Goal: Task Accomplishment & Management: Use online tool/utility

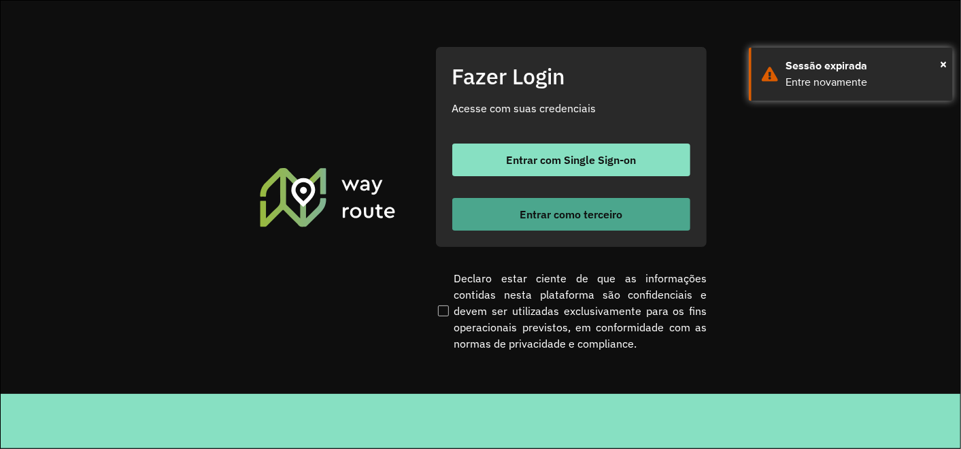
click at [550, 205] on button "Entrar como terceiro" at bounding box center [571, 214] width 238 height 33
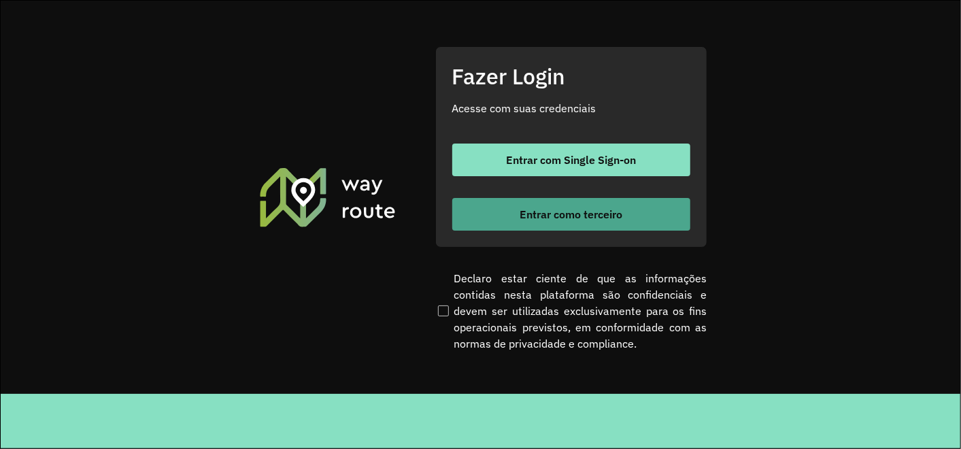
click at [542, 222] on button "Entrar como terceiro" at bounding box center [571, 214] width 238 height 33
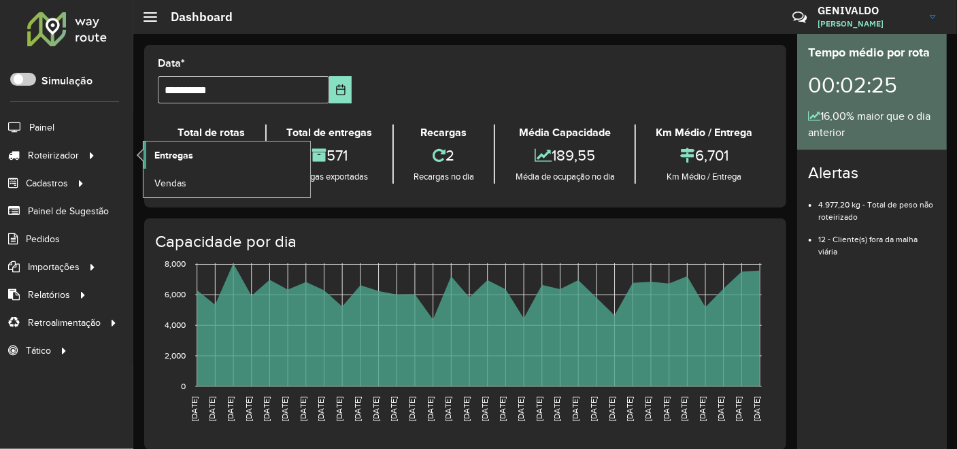
click at [159, 161] on span "Entregas" at bounding box center [173, 155] width 39 height 14
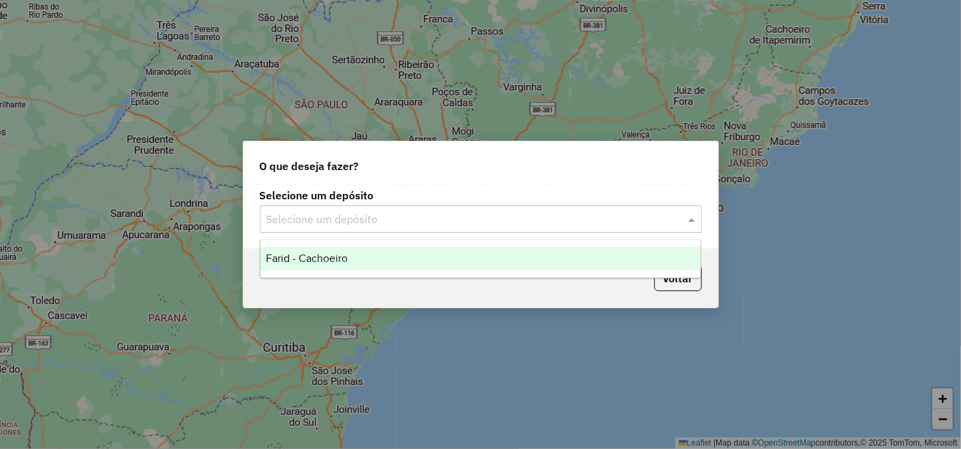
click at [414, 215] on input "text" at bounding box center [467, 220] width 401 height 16
click at [357, 266] on div "Farid - Cachoeiro" at bounding box center [481, 258] width 440 height 23
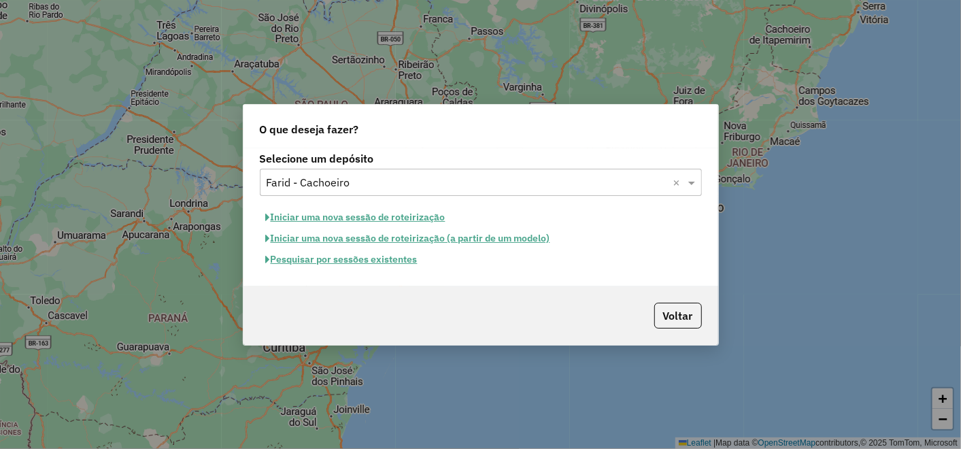
click at [357, 266] on button "Pesquisar por sessões existentes" at bounding box center [342, 259] width 164 height 21
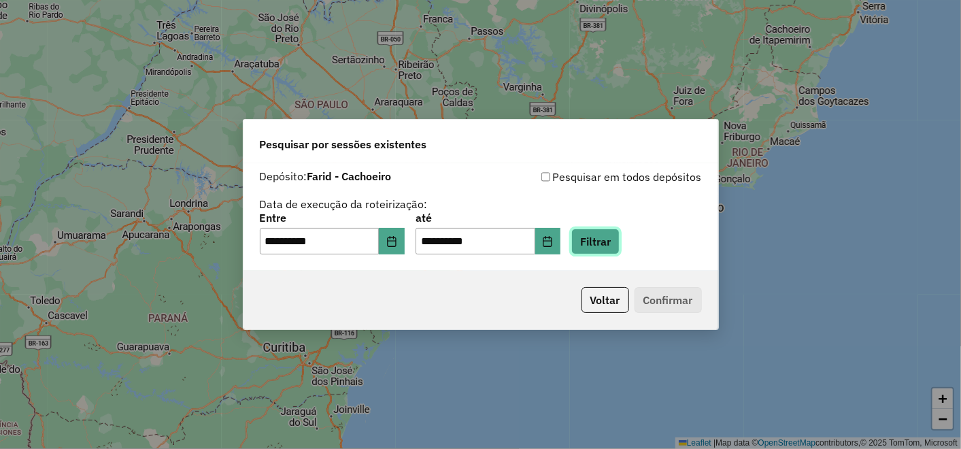
click at [618, 231] on button "Filtrar" at bounding box center [595, 242] width 48 height 26
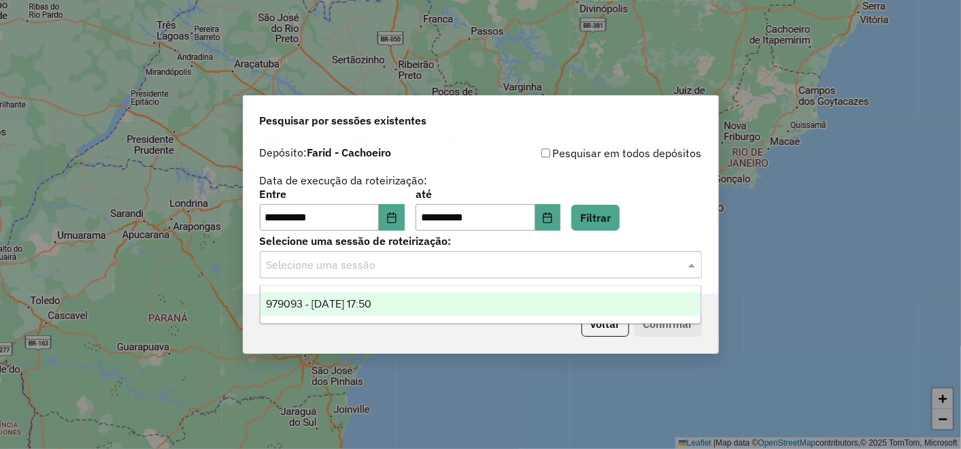
click at [330, 276] on div "Selecione uma sessão" at bounding box center [481, 264] width 442 height 27
drag, startPoint x: 361, startPoint y: 301, endPoint x: 477, endPoint y: 299, distance: 115.7
click at [362, 301] on span "979093 - 14/08/2025 17:50" at bounding box center [318, 304] width 105 height 12
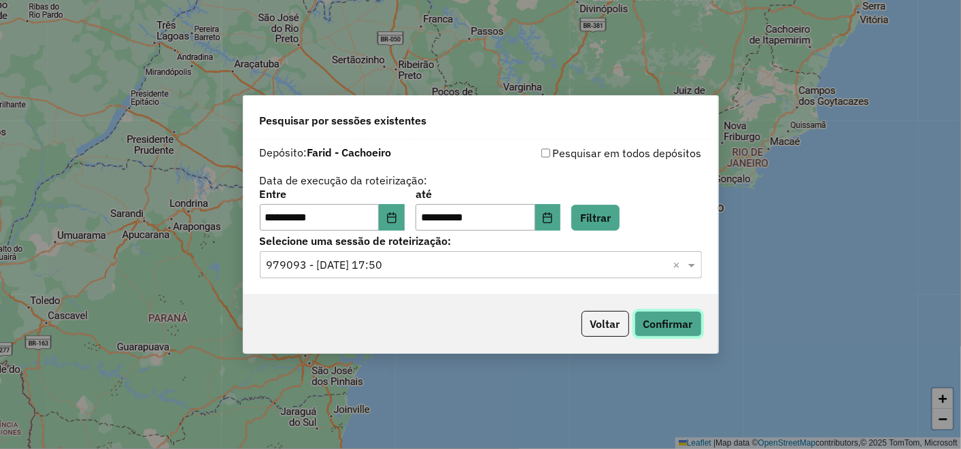
click at [673, 324] on button "Confirmar" at bounding box center [668, 324] width 67 height 26
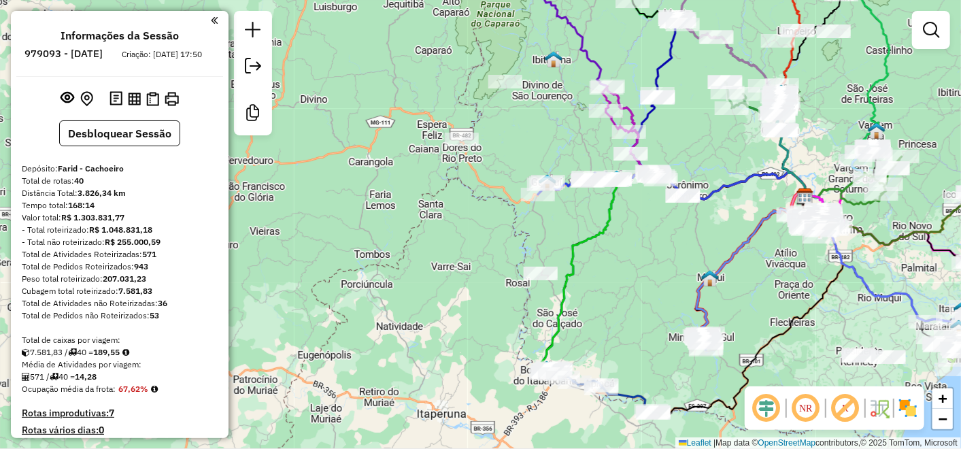
drag, startPoint x: 407, startPoint y: 164, endPoint x: 731, endPoint y: 136, distance: 325.0
click at [731, 136] on div "Janela de atendimento Grade de atendimento Capacidade Transportadoras Veículos …" at bounding box center [480, 224] width 961 height 449
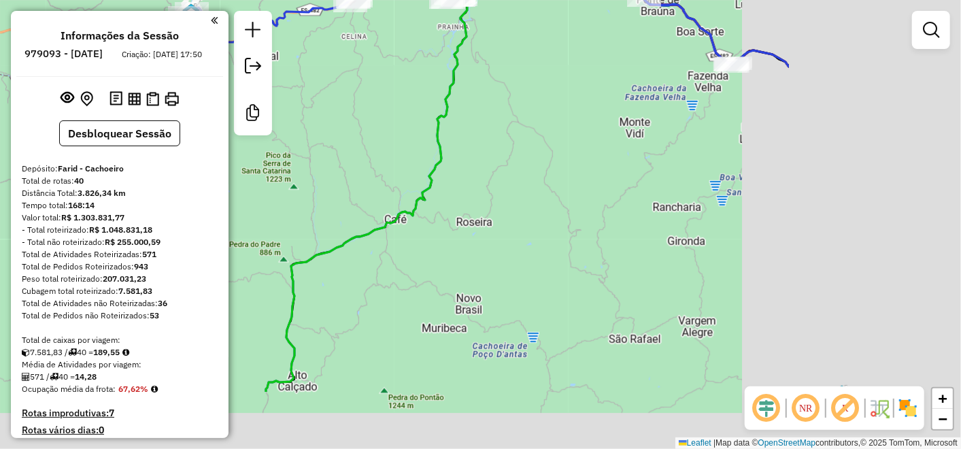
drag, startPoint x: 754, startPoint y: 276, endPoint x: 483, endPoint y: 171, distance: 290.1
click at [480, 172] on div "Janela de atendimento Grade de atendimento Capacidade Transportadoras Veículos …" at bounding box center [480, 224] width 961 height 449
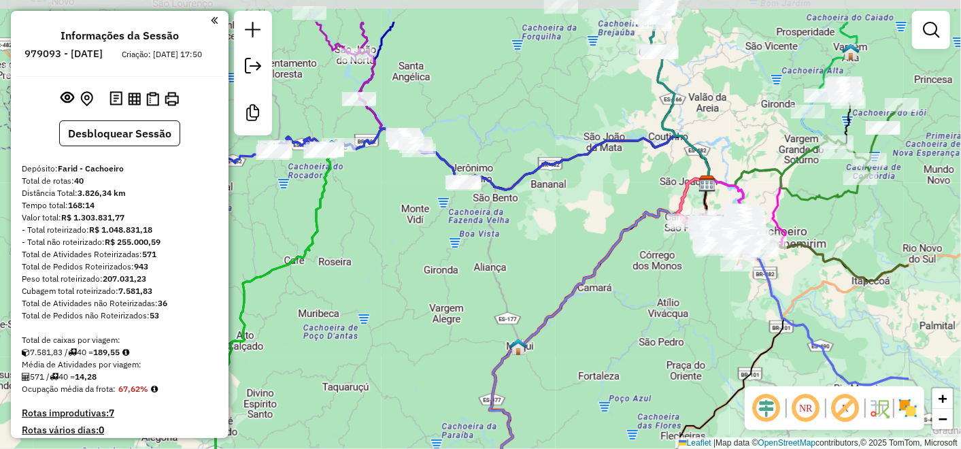
drag, startPoint x: 597, startPoint y: 173, endPoint x: 448, endPoint y: 241, distance: 162.9
click at [448, 241] on div "Janela de atendimento Grade de atendimento Capacidade Transportadoras Veículos …" at bounding box center [480, 224] width 961 height 449
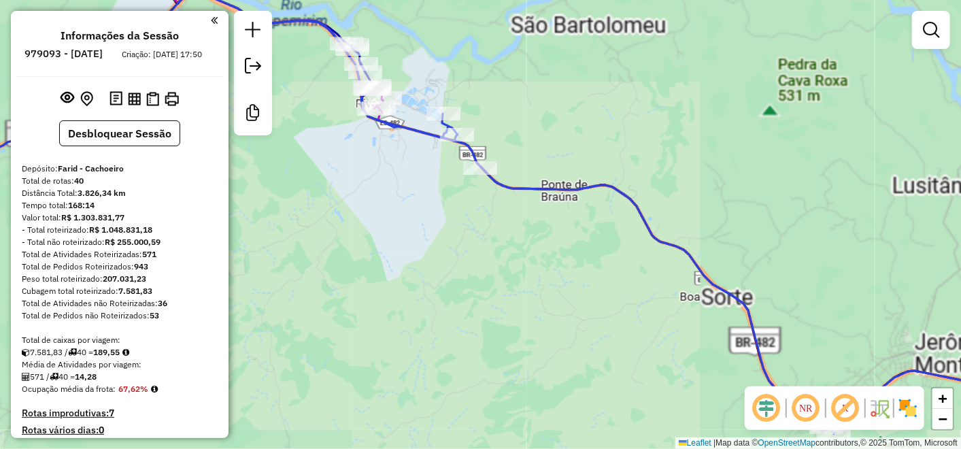
drag, startPoint x: 401, startPoint y: 214, endPoint x: 582, endPoint y: 340, distance: 220.3
click at [588, 357] on div "Janela de atendimento Grade de atendimento Capacidade Transportadoras Veículos …" at bounding box center [480, 224] width 961 height 449
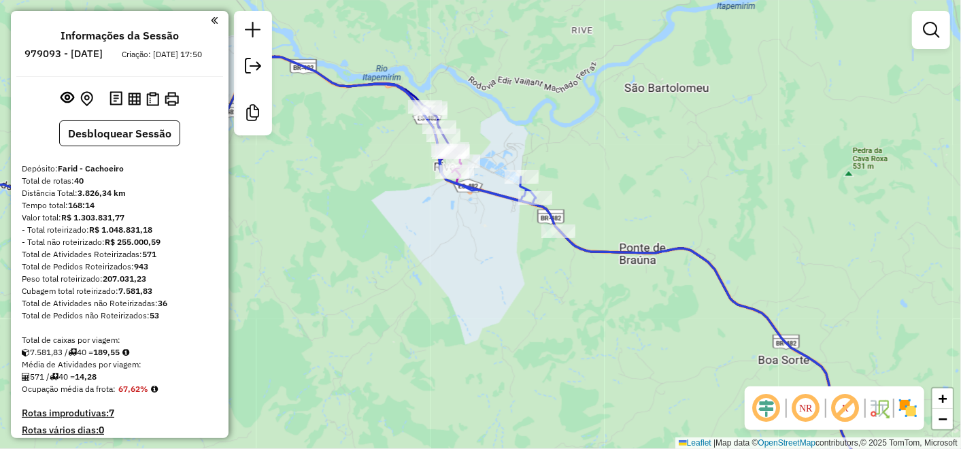
drag, startPoint x: 458, startPoint y: 245, endPoint x: 626, endPoint y: 376, distance: 213.3
click at [620, 386] on div "Janela de atendimento Grade de atendimento Capacidade Transportadoras Veículos …" at bounding box center [480, 224] width 961 height 449
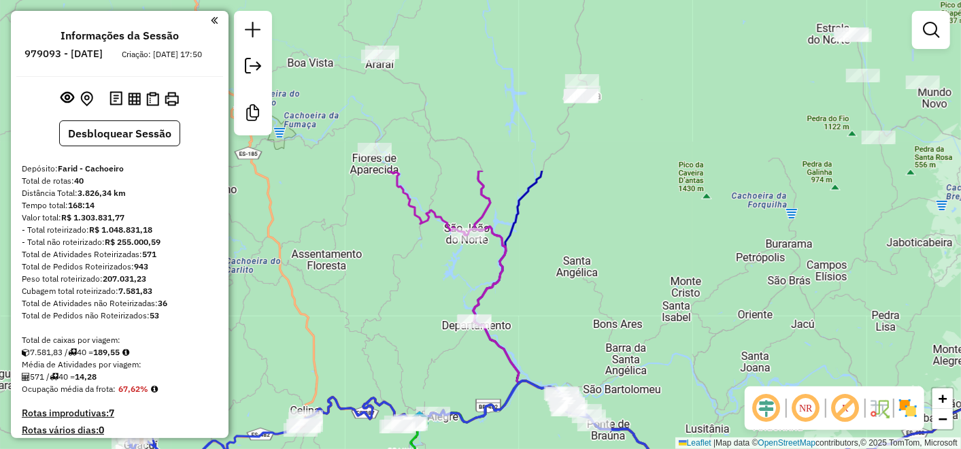
drag, startPoint x: 447, startPoint y: 95, endPoint x: 363, endPoint y: 5, distance: 123.2
click at [571, 310] on div "Janela de atendimento Grade de atendimento Capacidade Transportadoras Veículos …" at bounding box center [480, 224] width 961 height 449
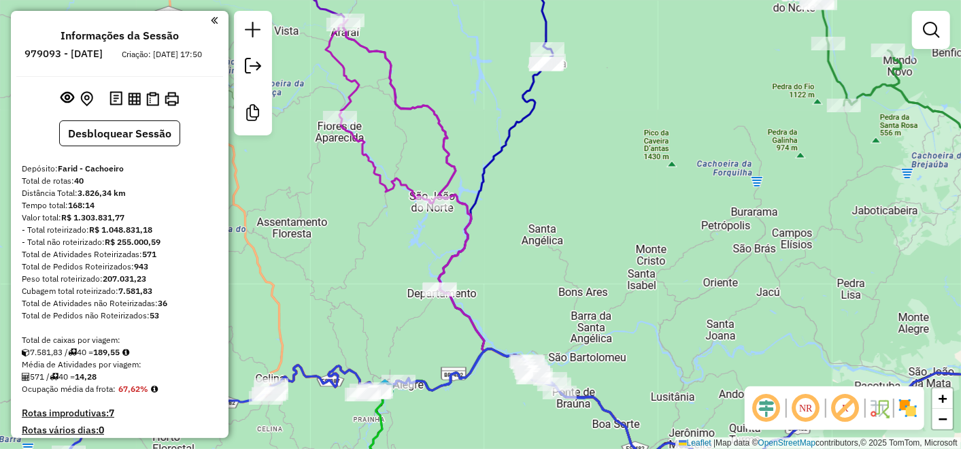
drag, startPoint x: 649, startPoint y: 363, endPoint x: 620, endPoint y: 335, distance: 40.4
click at [620, 335] on div "Janela de atendimento Grade de atendimento Capacidade Transportadoras Veículos …" at bounding box center [480, 224] width 961 height 449
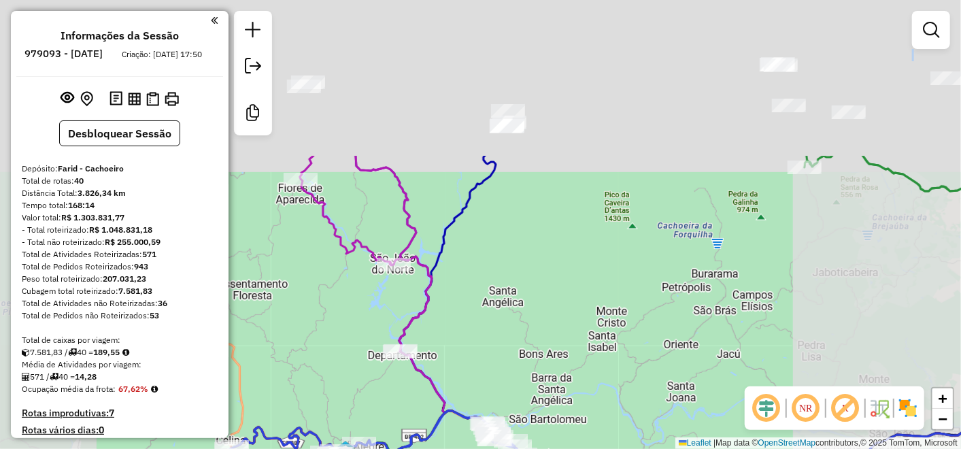
drag, startPoint x: 531, startPoint y: 72, endPoint x: 529, endPoint y: 236, distance: 164.0
click at [522, 331] on div "Janela de atendimento Grade de atendimento Capacidade Transportadoras Veículos …" at bounding box center [480, 224] width 961 height 449
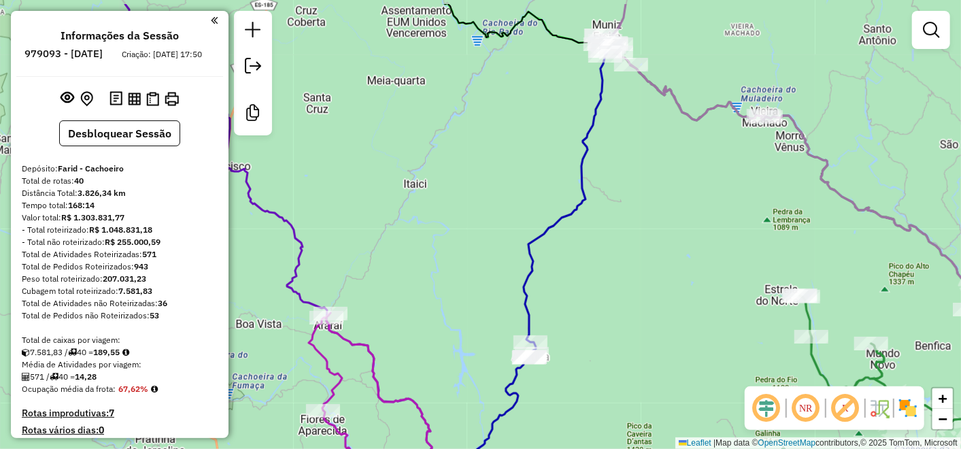
drag, startPoint x: 634, startPoint y: 112, endPoint x: 623, endPoint y: 151, distance: 40.9
click at [623, 153] on div "Janela de atendimento Grade de atendimento Capacidade Transportadoras Veículos …" at bounding box center [480, 224] width 961 height 449
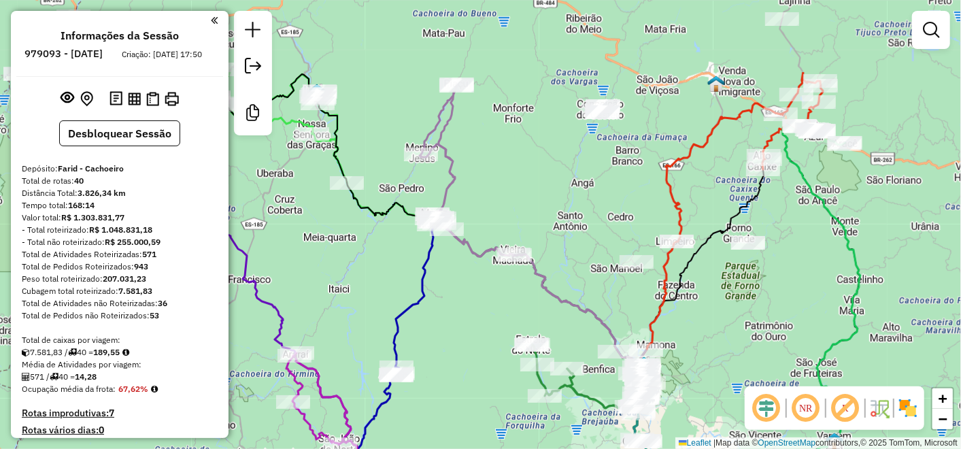
drag, startPoint x: 642, startPoint y: 193, endPoint x: 477, endPoint y: 311, distance: 202.4
click at [477, 311] on div "Janela de atendimento Grade de atendimento Capacidade Transportadoras Veículos …" at bounding box center [480, 224] width 961 height 449
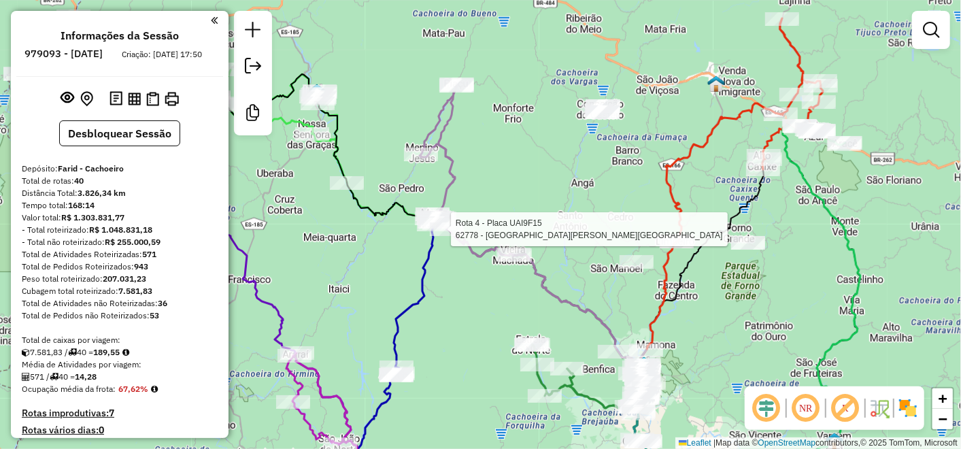
select select "**********"
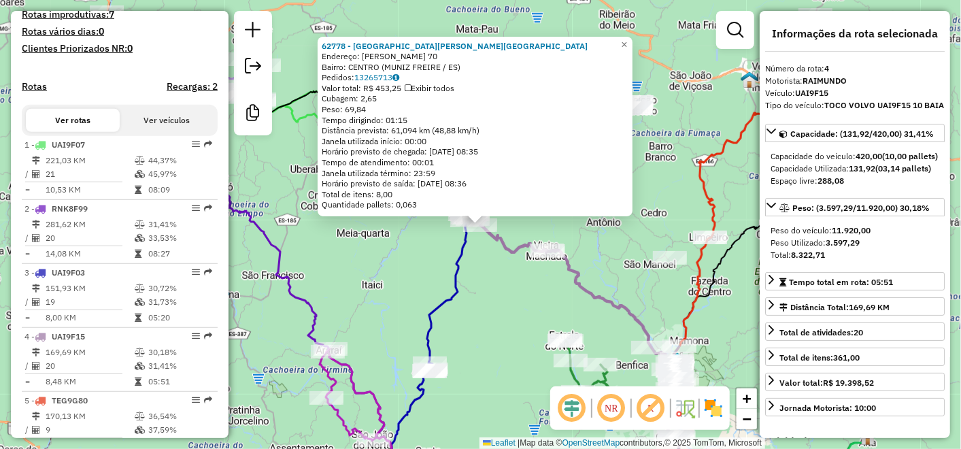
scroll to position [727, 0]
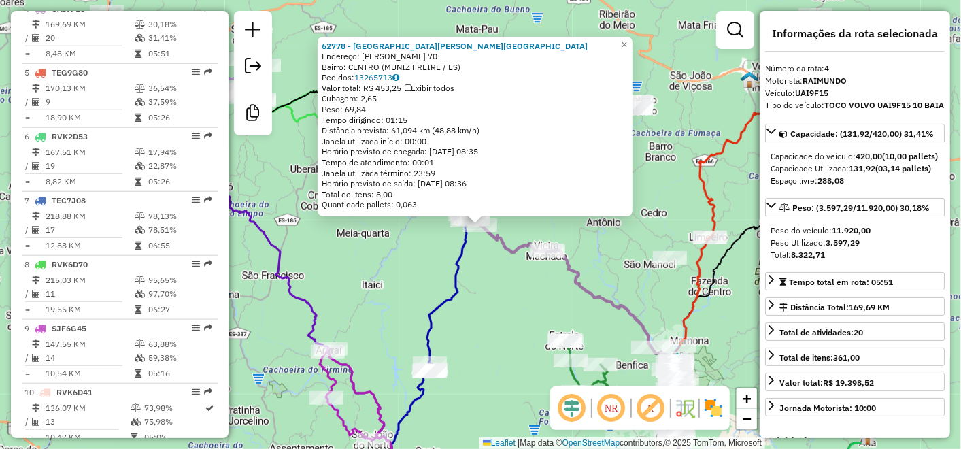
click at [509, 287] on div "62778 - [GEOGRAPHIC_DATA][PERSON_NAME][GEOGRAPHIC_DATA]: [PERSON_NAME] 70 Bairr…" at bounding box center [480, 224] width 961 height 449
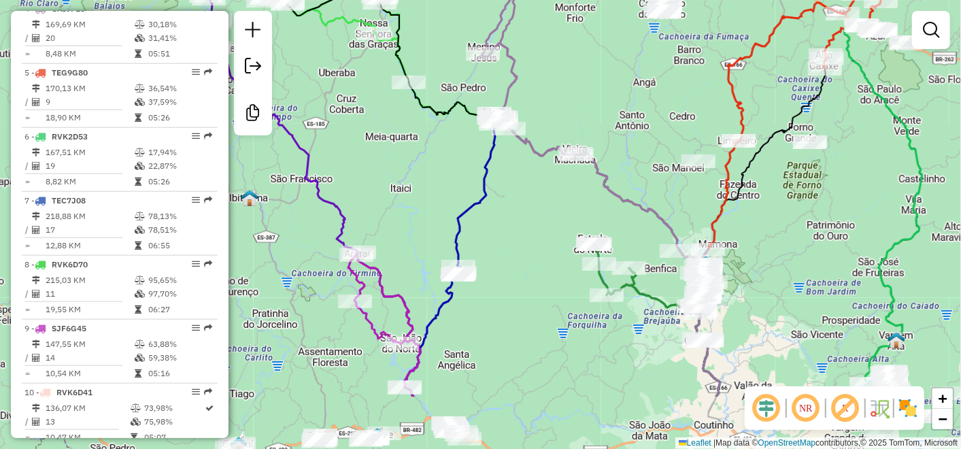
drag, startPoint x: 508, startPoint y: 312, endPoint x: 537, endPoint y: 212, distance: 104.2
click at [537, 212] on div "Janela de atendimento Grade de atendimento Capacidade Transportadoras Veículos …" at bounding box center [480, 224] width 961 height 449
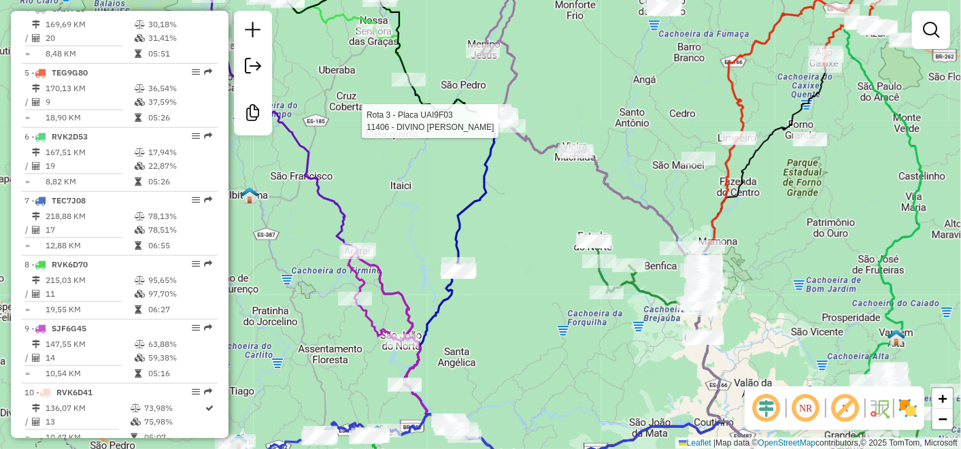
select select "**********"
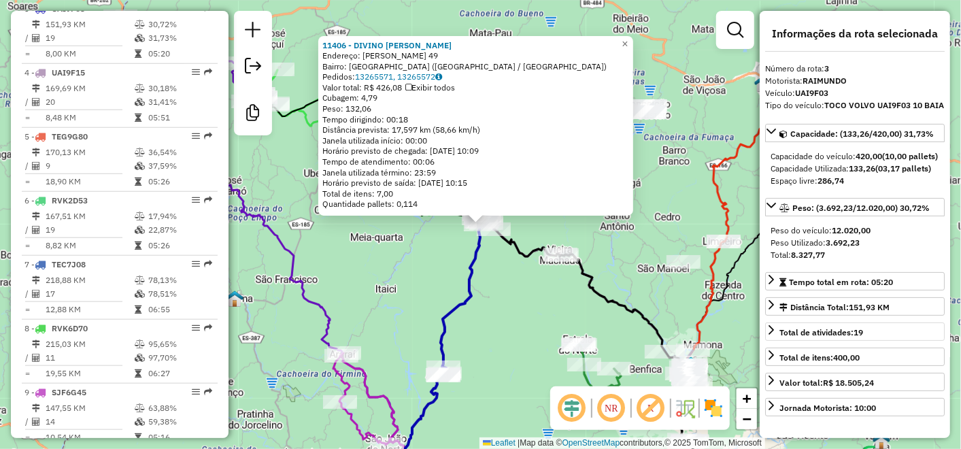
scroll to position [227, 0]
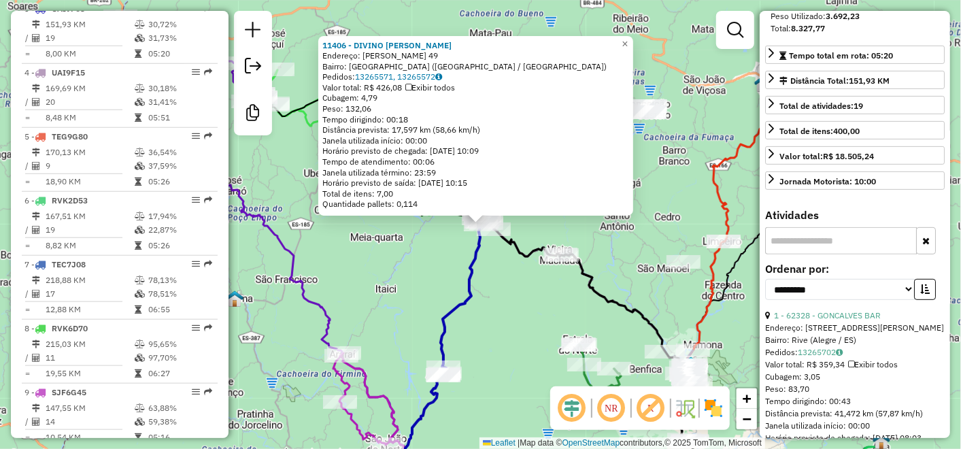
click at [480, 283] on div "11406 - DIVINO [PERSON_NAME]: [PERSON_NAME] 49 Bairro: [GEOGRAPHIC_DATA] ([GEOG…" at bounding box center [480, 224] width 961 height 449
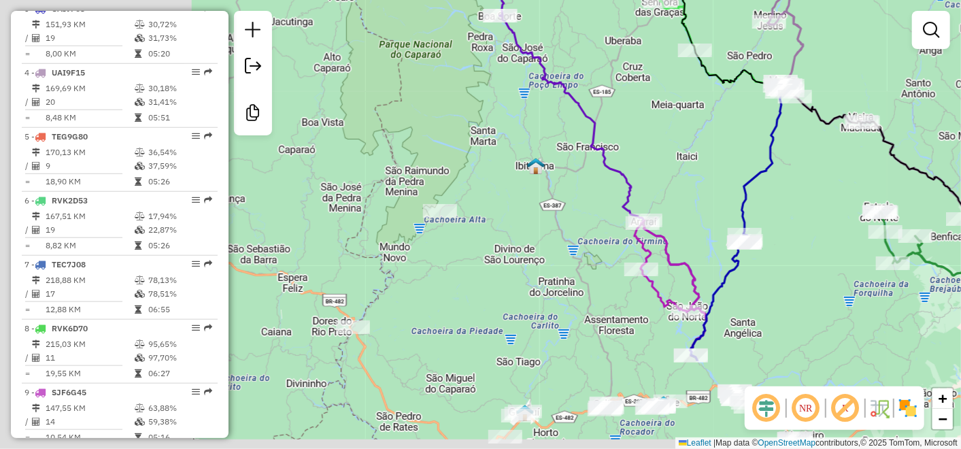
drag, startPoint x: 381, startPoint y: 263, endPoint x: 820, endPoint y: 64, distance: 482.3
click at [810, 62] on div "Janela de atendimento Grade de atendimento Capacidade Transportadoras Veículos …" at bounding box center [480, 224] width 961 height 449
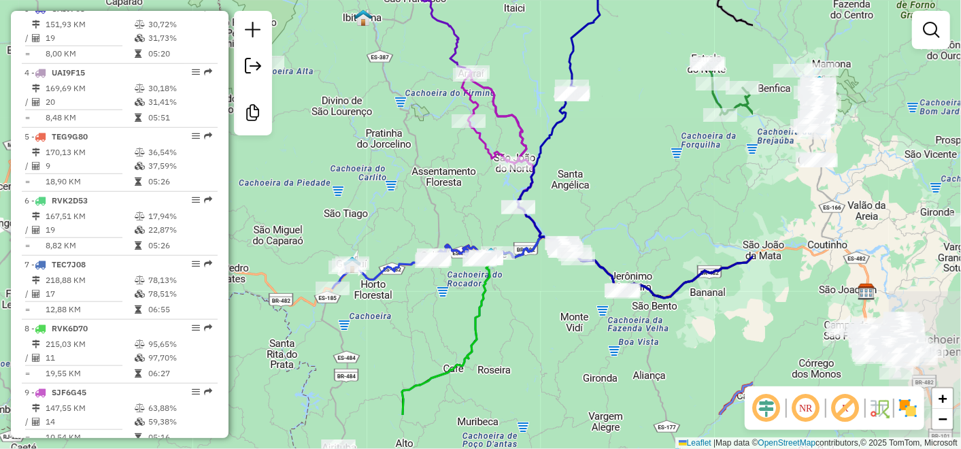
drag, startPoint x: 576, startPoint y: 178, endPoint x: 365, endPoint y: 132, distance: 215.2
click at [365, 132] on div "Rota 3 - Placa UAI9F03 60704 - POSTO BELA VISTA Janela de atendimento Grade de …" at bounding box center [480, 224] width 961 height 449
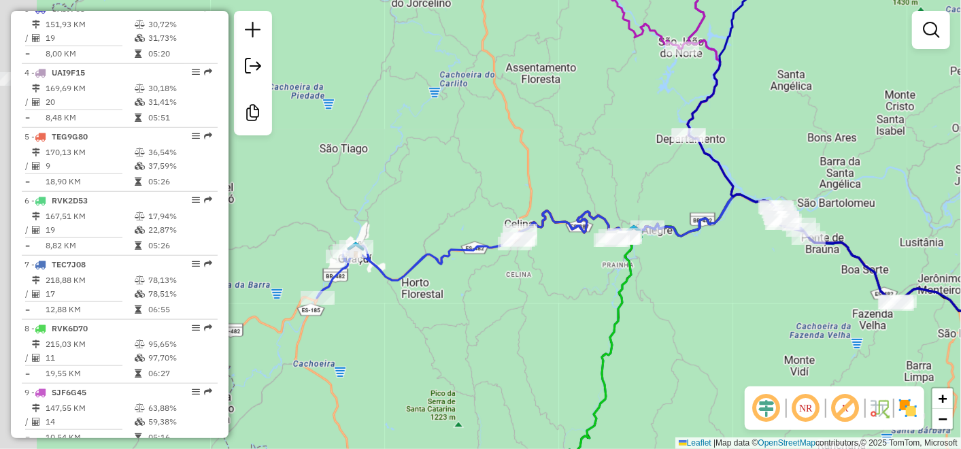
drag, startPoint x: 449, startPoint y: 289, endPoint x: 526, endPoint y: 195, distance: 121.3
click at [531, 252] on div "Rota 3 - Placa UAI9F03 60704 - POSTO BELA VISTA Janela de atendimento Grade de …" at bounding box center [480, 224] width 961 height 449
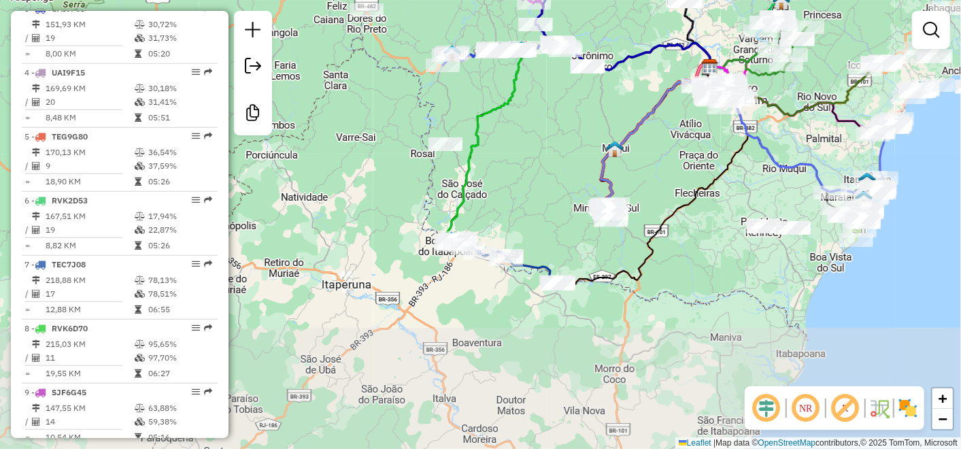
drag, startPoint x: 495, startPoint y: 303, endPoint x: 468, endPoint y: 136, distance: 168.8
click at [454, 99] on div "Rota 3 - Placa UAI9F03 60704 - POSTO BELA VISTA Janela de atendimento Grade de …" at bounding box center [480, 224] width 961 height 449
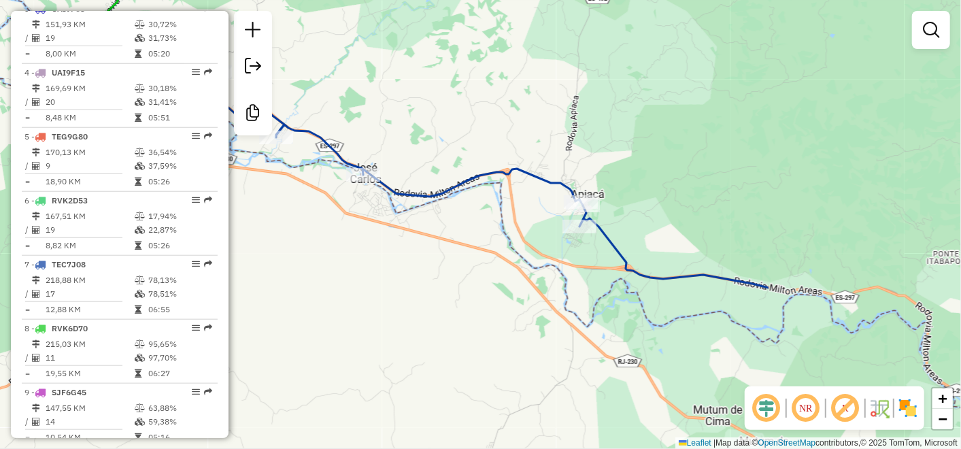
drag, startPoint x: 563, startPoint y: 271, endPoint x: 468, endPoint y: 180, distance: 131.8
click at [406, 194] on div "Rota 3 - Placa UAI9F03 60704 - POSTO BELA VISTA Rota 20 - Placa SJH4G57 2783 - …" at bounding box center [480, 224] width 961 height 449
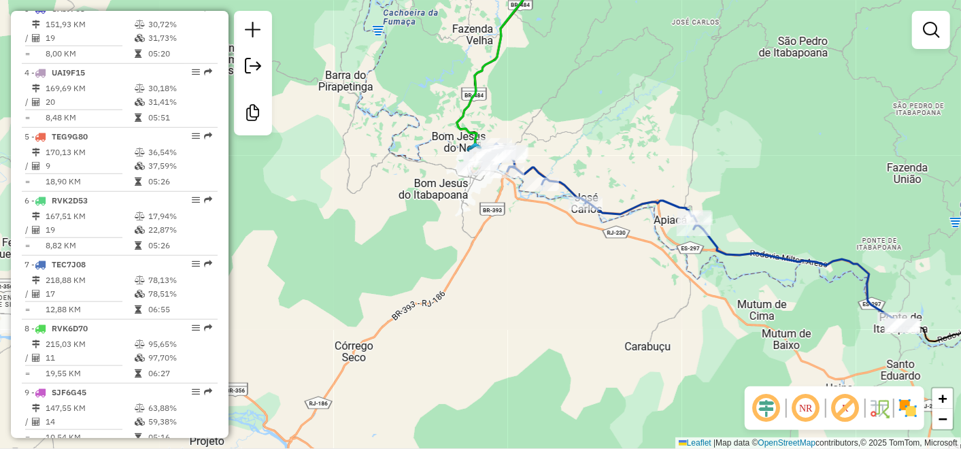
drag, startPoint x: 455, startPoint y: 211, endPoint x: 539, endPoint y: 233, distance: 87.1
click at [539, 233] on div "Rota 3 - Placa UAI9F03 60704 - POSTO BELA VISTA Rota 20 - Placa SJH4G57 2783 - …" at bounding box center [480, 224] width 961 height 449
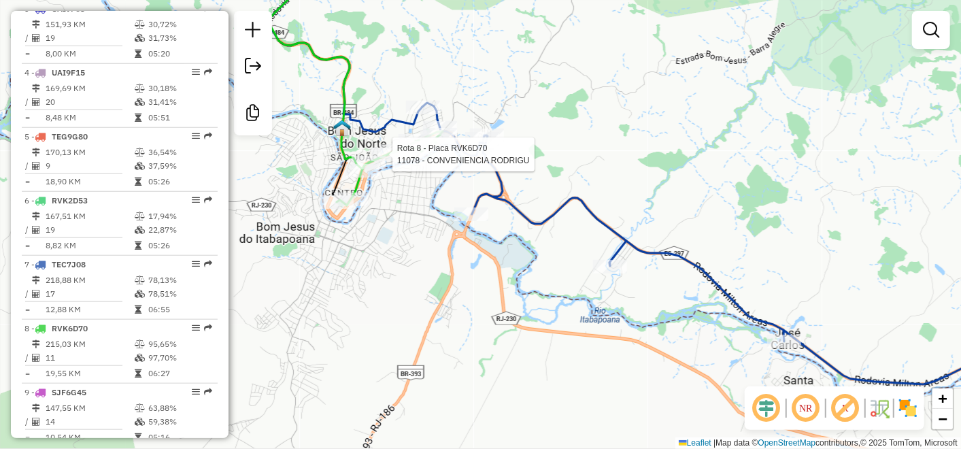
select select "**********"
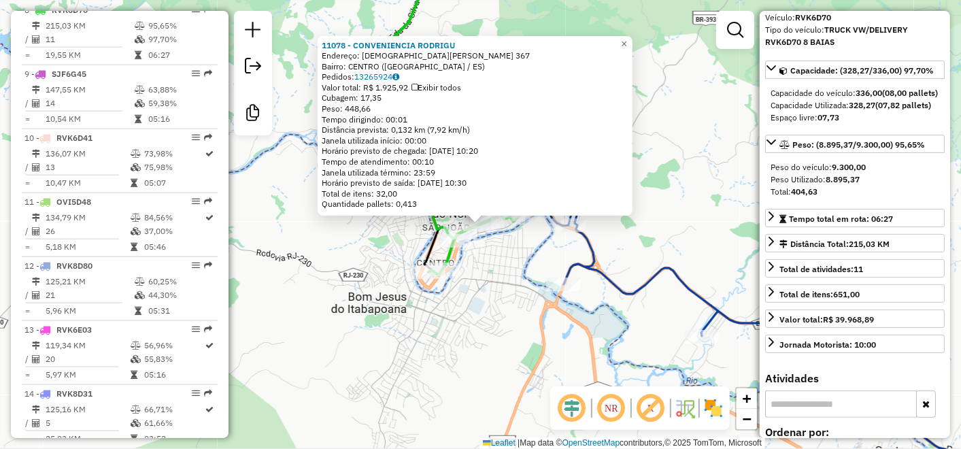
scroll to position [0, 0]
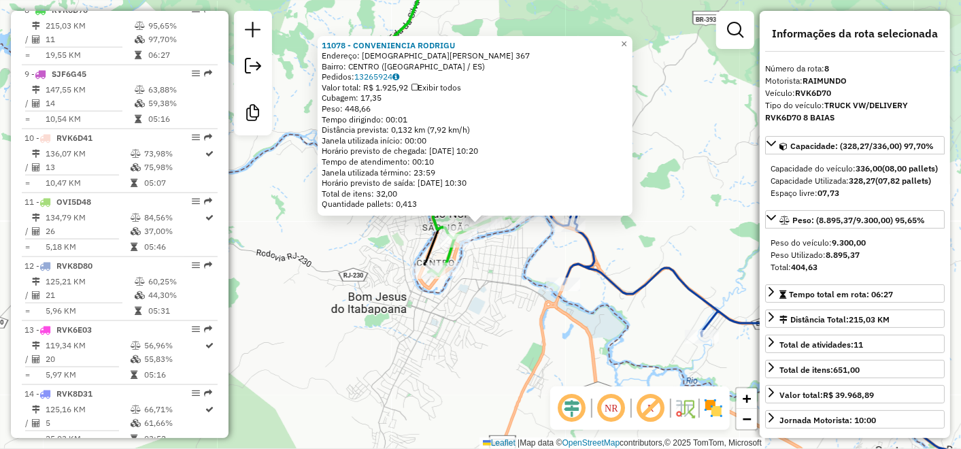
click at [491, 330] on div "11078 - CONVENIENCIA [PERSON_NAME]: [PERSON_NAME] 367 Bairro: CENTRO ([GEOGRAPH…" at bounding box center [480, 224] width 961 height 449
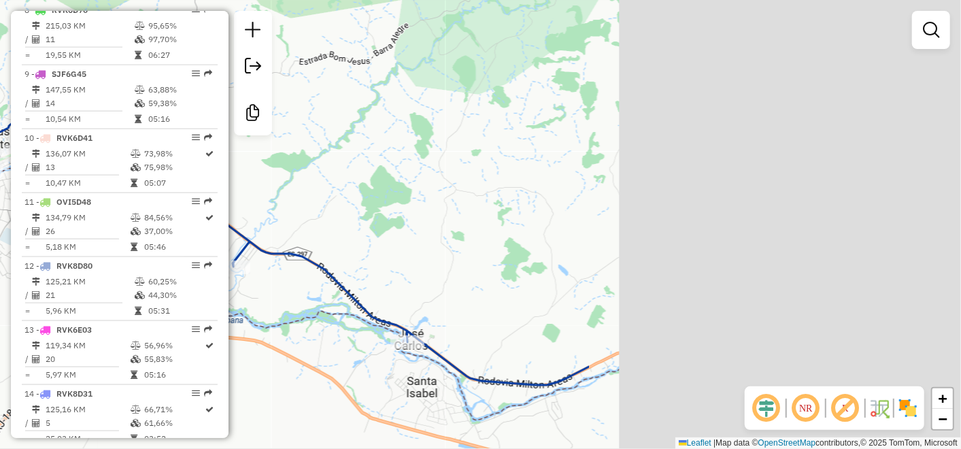
drag, startPoint x: 795, startPoint y: 216, endPoint x: 466, endPoint y: 93, distance: 350.9
click at [466, 93] on div "Janela de atendimento Grade de atendimento Capacidade Transportadoras Veículos …" at bounding box center [480, 224] width 961 height 449
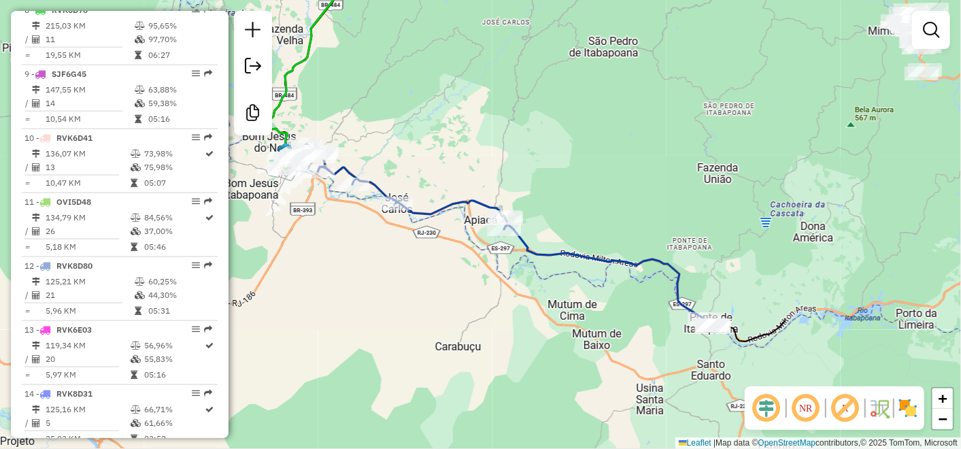
drag, startPoint x: 779, startPoint y: 350, endPoint x: 447, endPoint y: 166, distance: 379.7
click at [500, 226] on div "Janela de atendimento Grade de atendimento Capacidade Transportadoras Veículos …" at bounding box center [480, 224] width 961 height 449
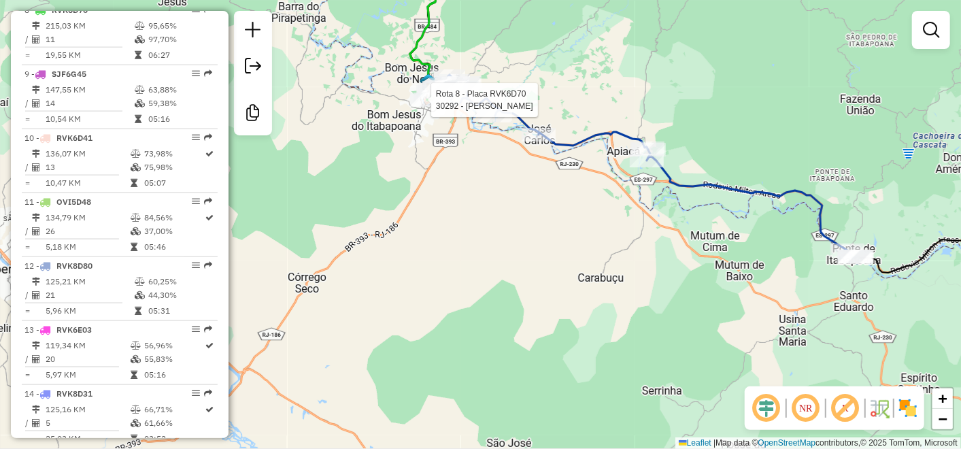
select select "**********"
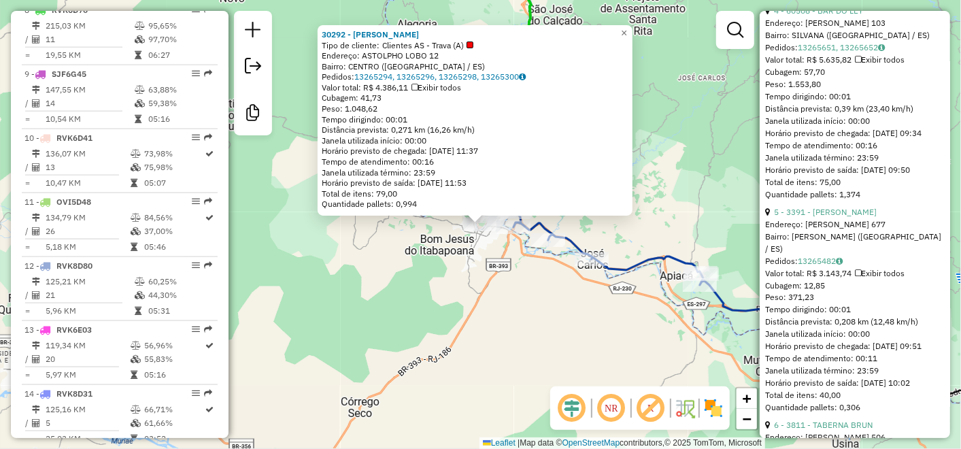
scroll to position [1209, 0]
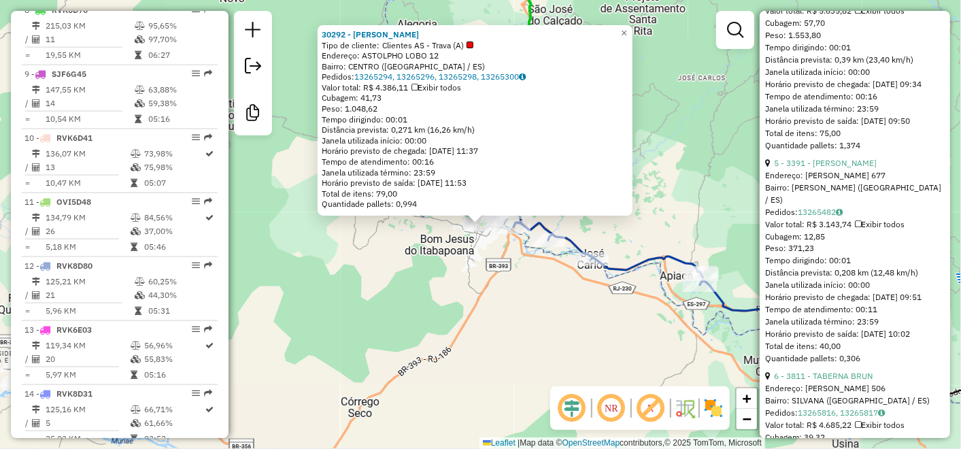
click at [580, 301] on div "30292 - KAKA LANCHES Tipo de cliente: Clientes AS - Trava (A) Endereço: ASTOLPH…" at bounding box center [480, 224] width 961 height 449
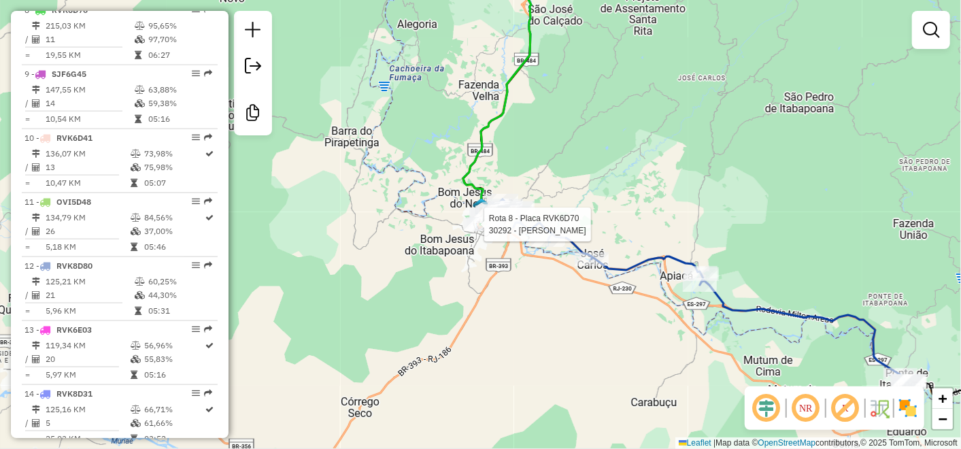
select select "**********"
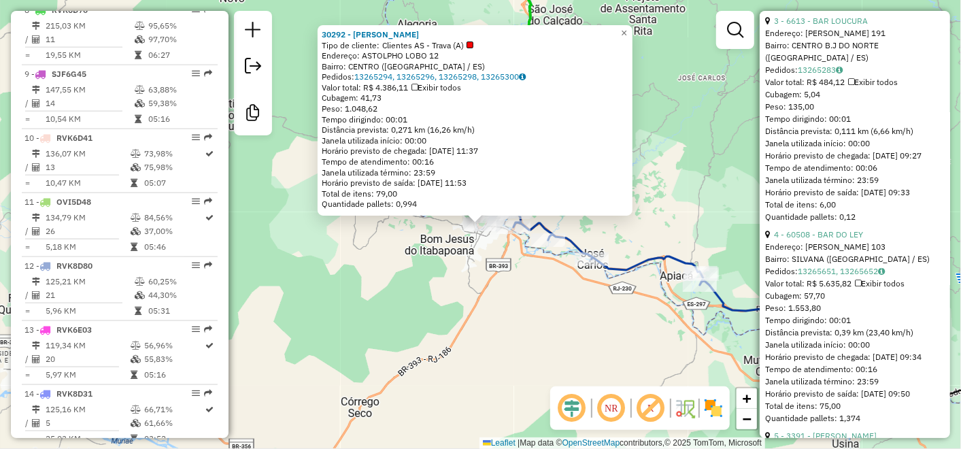
scroll to position [1058, 0]
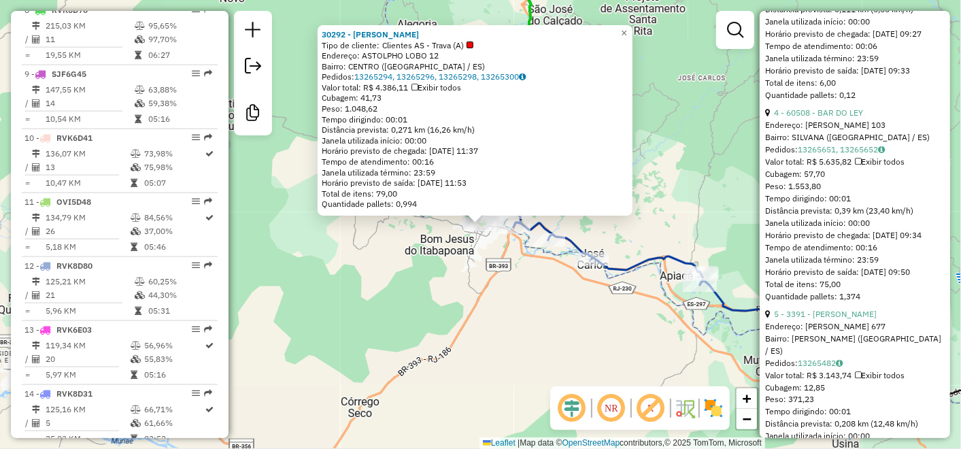
drag, startPoint x: 448, startPoint y: 308, endPoint x: 746, endPoint y: 228, distance: 308.4
click at [449, 308] on div "30292 - KAKA LANCHES Tipo de cliente: Clientes AS - Trava (A) Endereço: ASTOLPH…" at bounding box center [480, 224] width 961 height 449
